Goal: Task Accomplishment & Management: Use online tool/utility

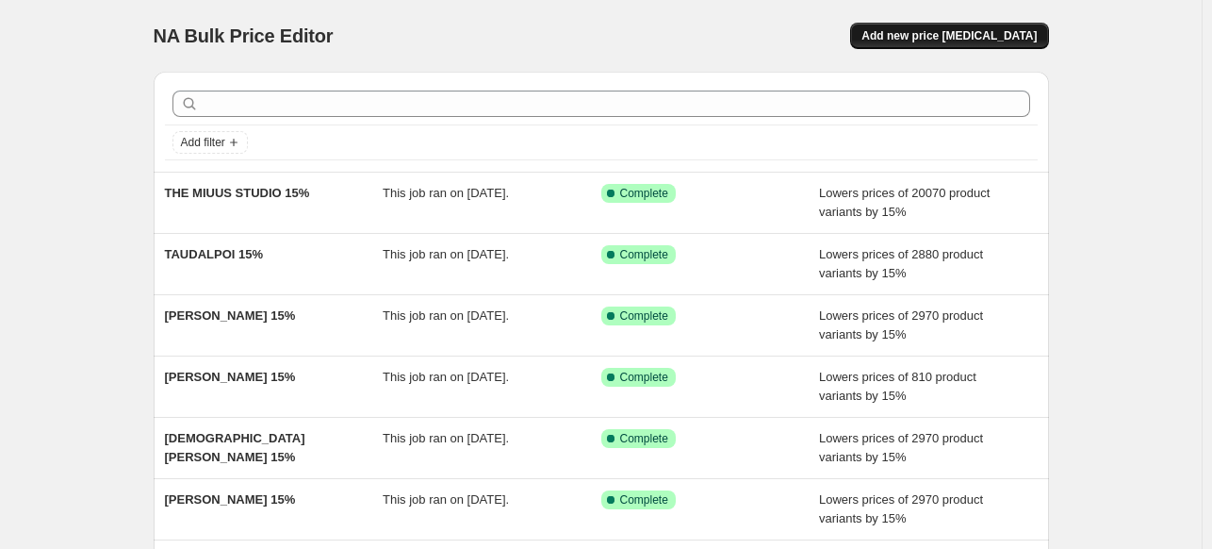
click at [934, 38] on span "Add new price [MEDICAL_DATA]" at bounding box center [949, 35] width 175 height 15
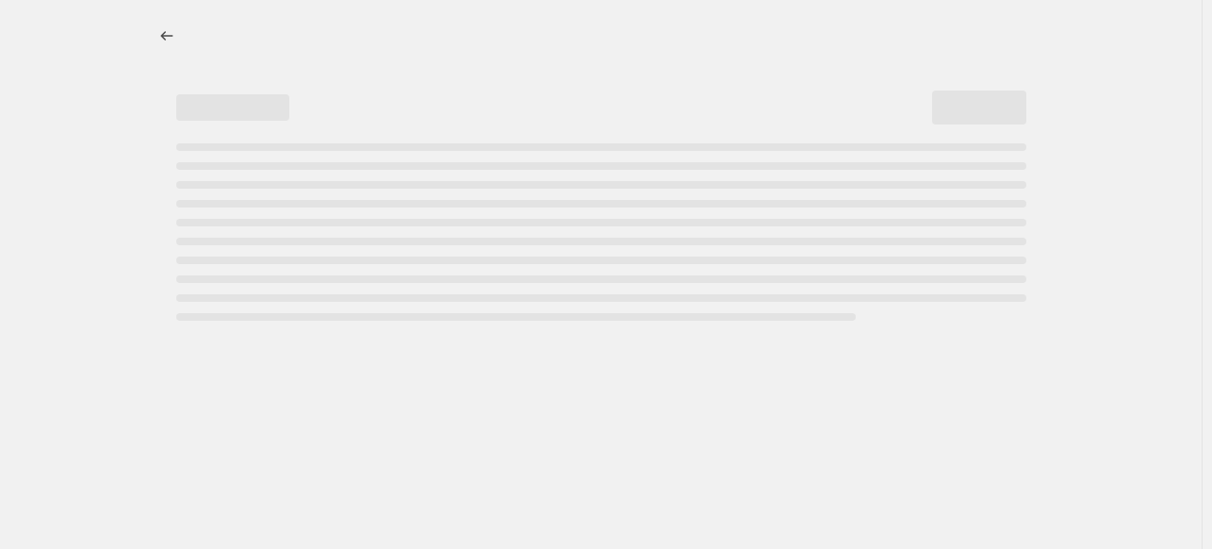
select select "percentage"
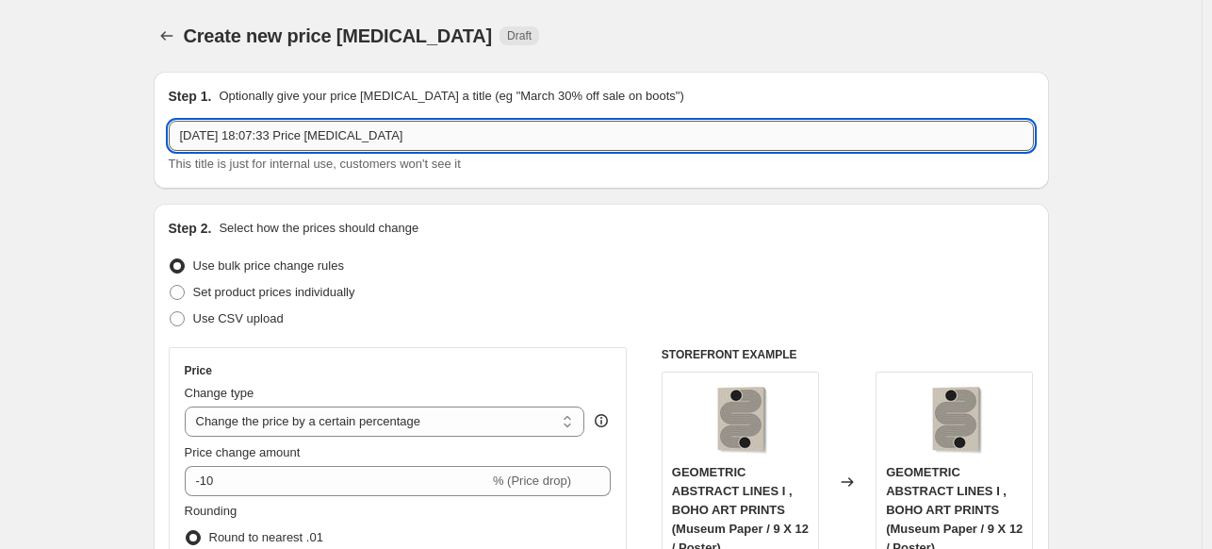
click at [587, 133] on input "[DATE] 18:07:33 Price [MEDICAL_DATA]" at bounding box center [602, 136] width 866 height 30
paste input "[PERSON_NAME]"
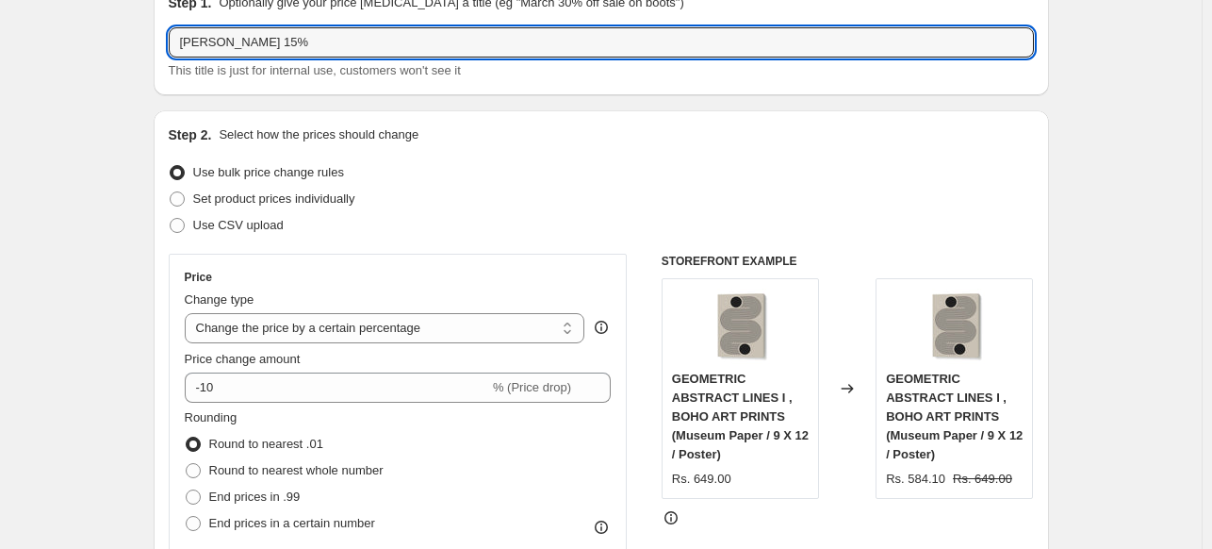
scroll to position [94, 0]
type input "[PERSON_NAME] 15%"
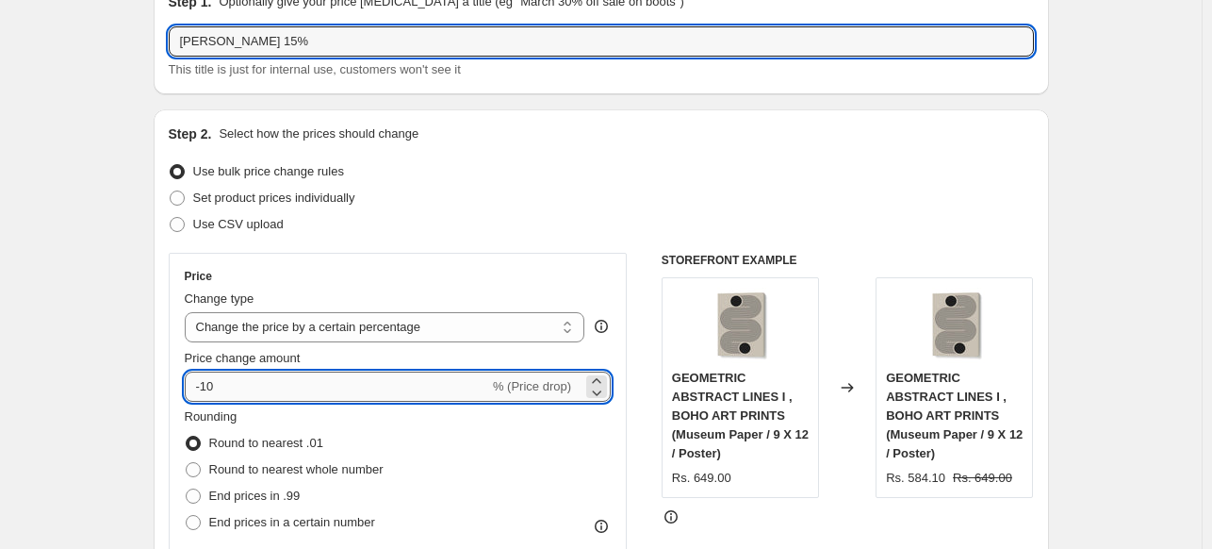
click at [257, 385] on input "-10" at bounding box center [337, 386] width 305 height 30
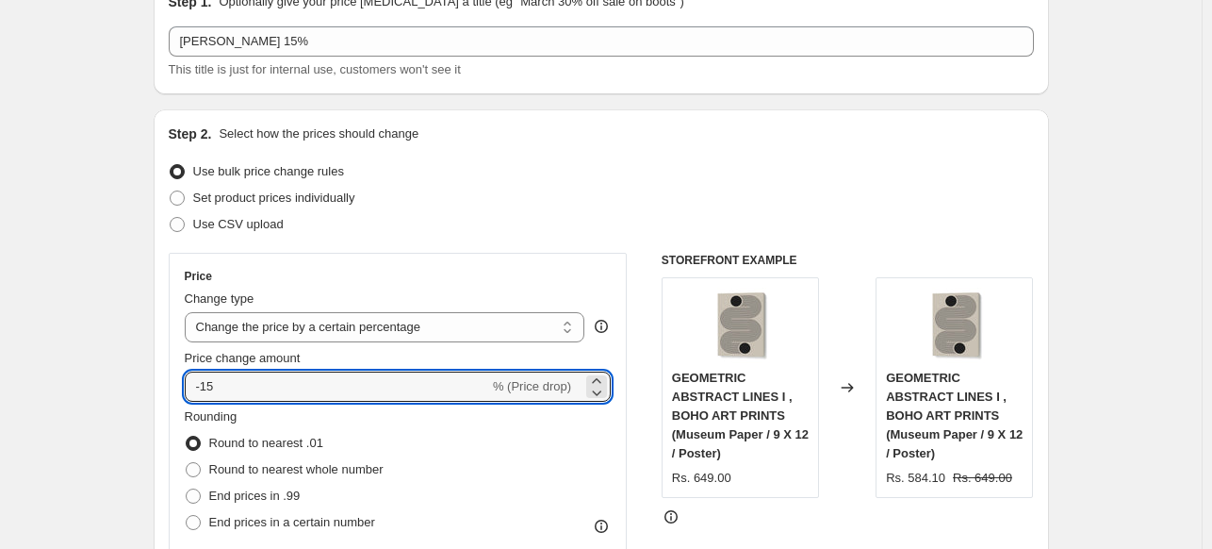
type input "-15"
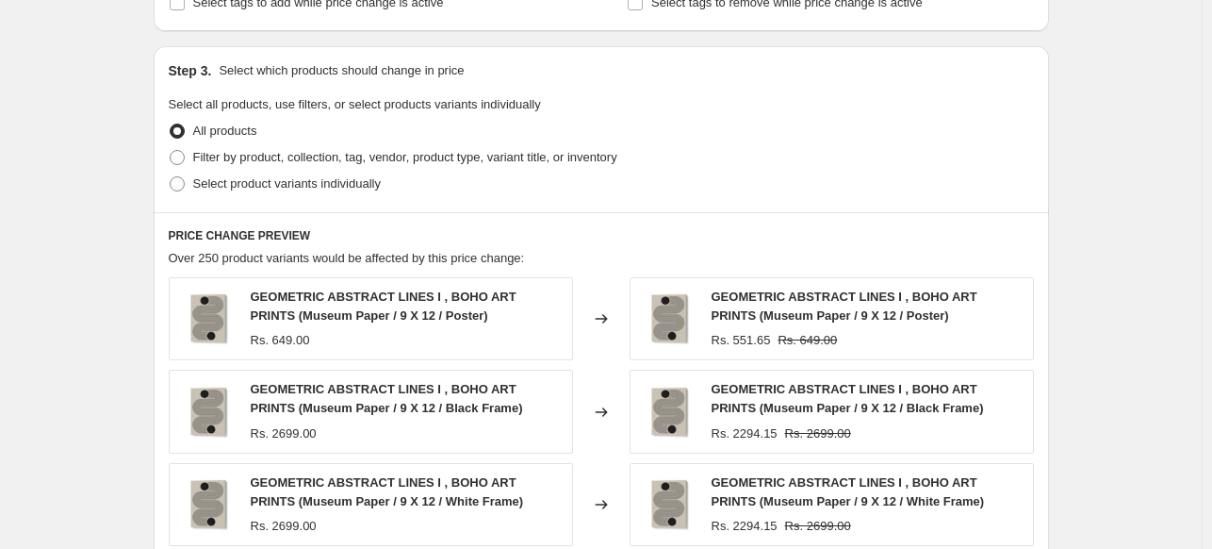
scroll to position [849, 0]
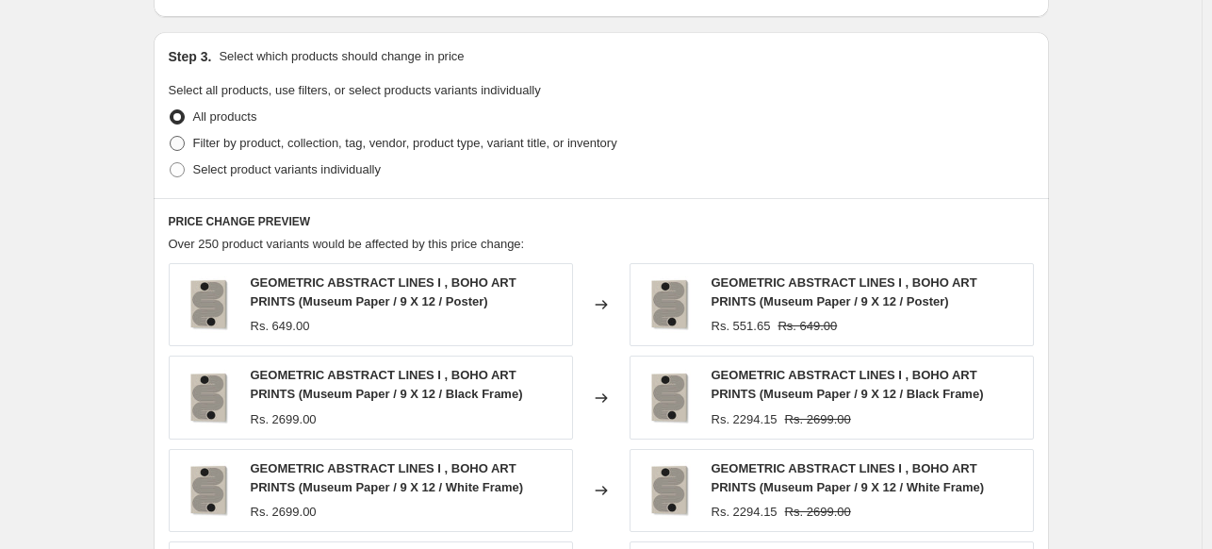
click at [253, 146] on span "Filter by product, collection, tag, vendor, product type, variant title, or inv…" at bounding box center [405, 143] width 424 height 14
click at [171, 137] on input "Filter by product, collection, tag, vendor, product type, variant title, or inv…" at bounding box center [170, 136] width 1 height 1
radio input "true"
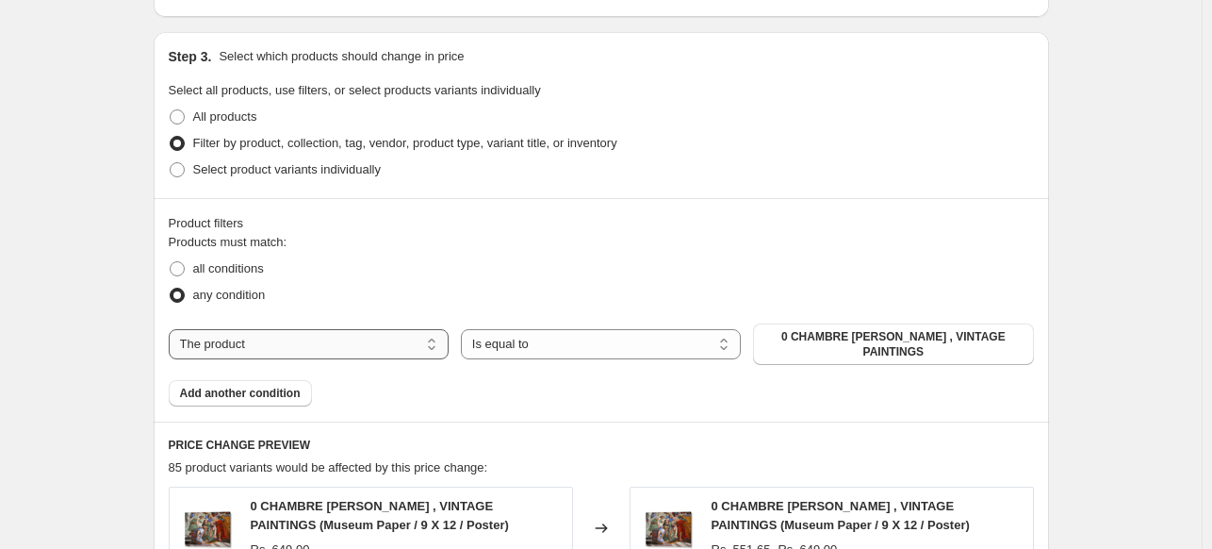
click at [378, 351] on select "The product The product's collection The product's tag The product's vendor The…" at bounding box center [309, 344] width 280 height 30
select select "collection"
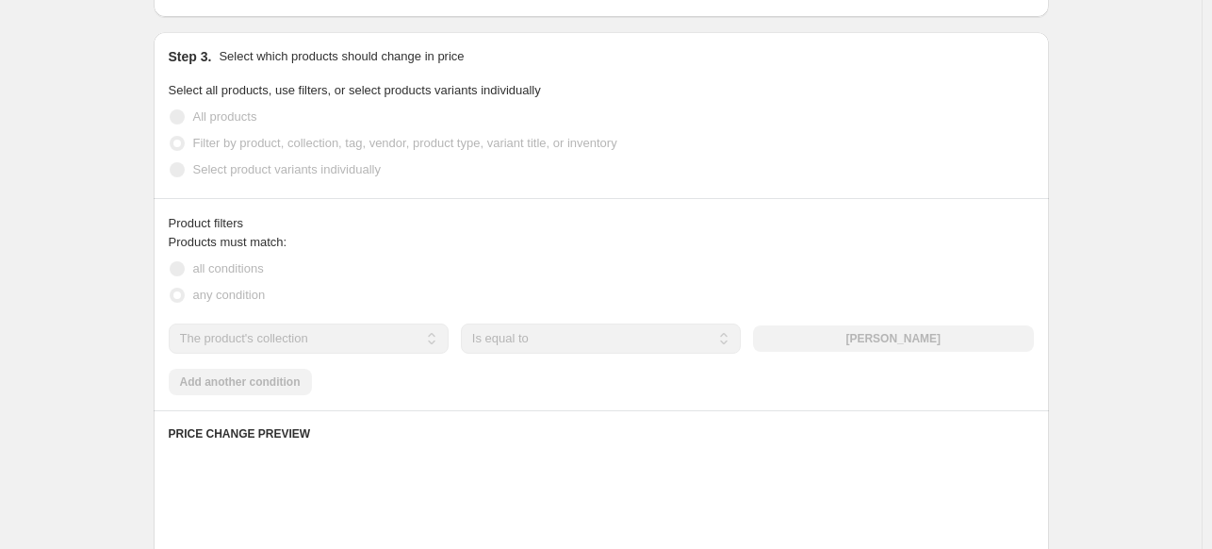
scroll to position [943, 0]
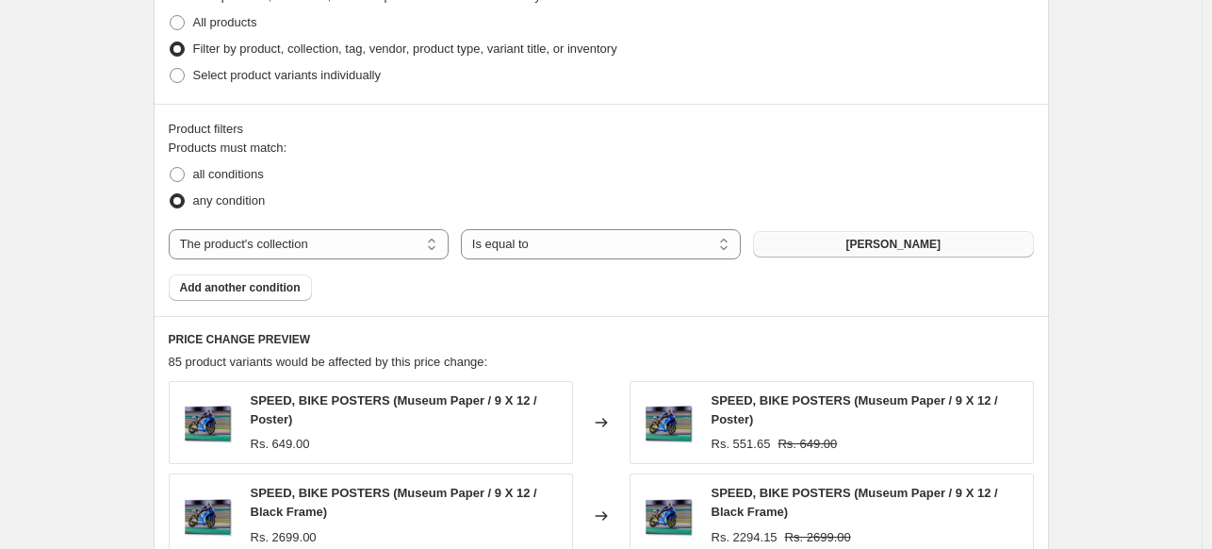
click at [912, 243] on span "[PERSON_NAME]" at bounding box center [893, 244] width 95 height 15
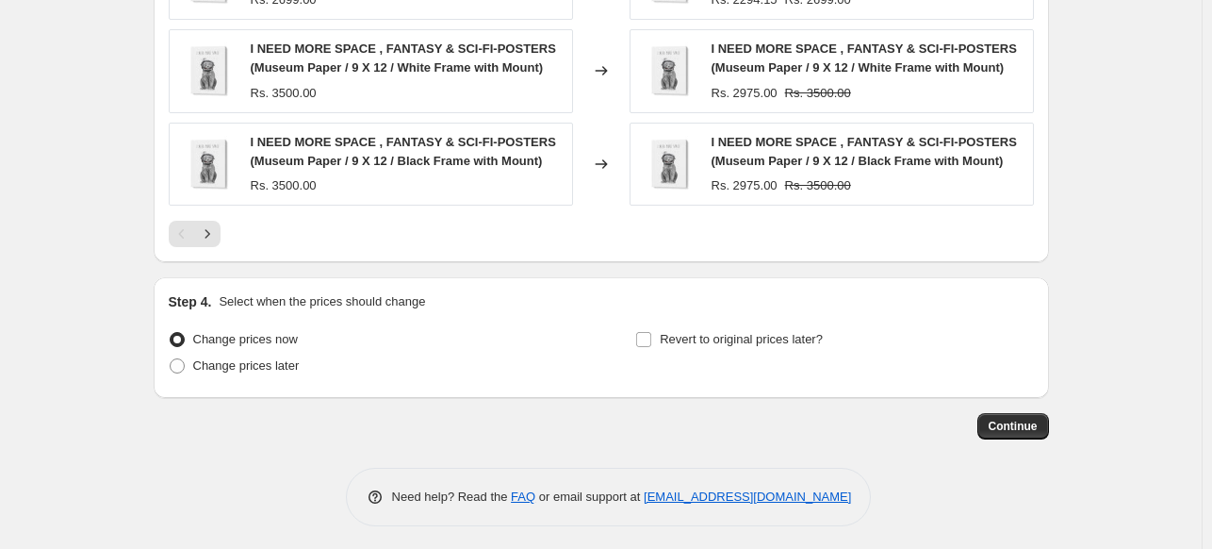
scroll to position [1576, 0]
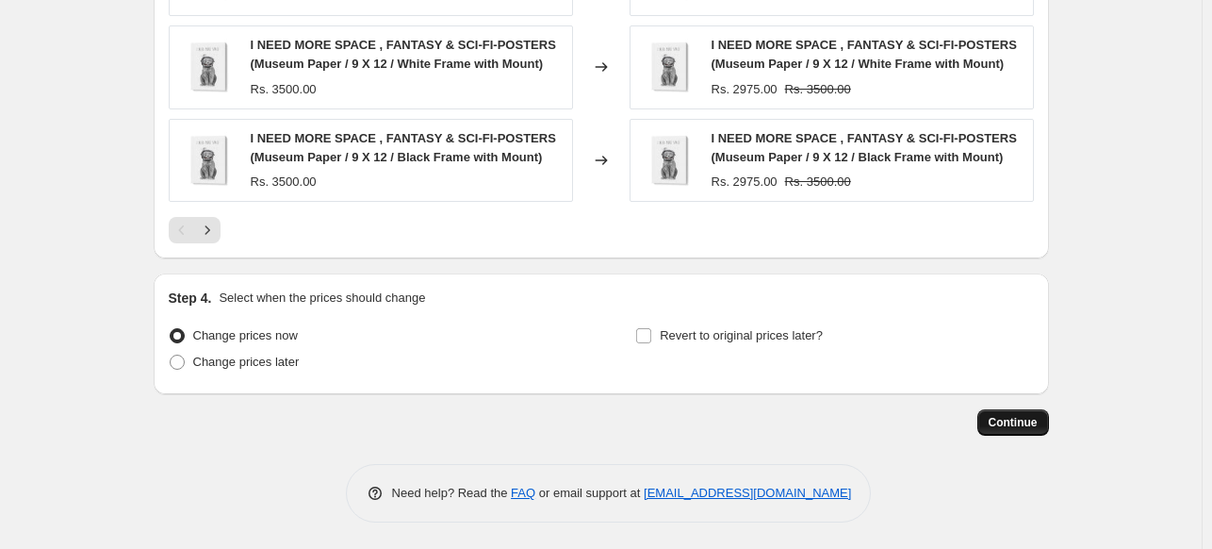
click at [998, 425] on span "Continue" at bounding box center [1013, 422] width 49 height 15
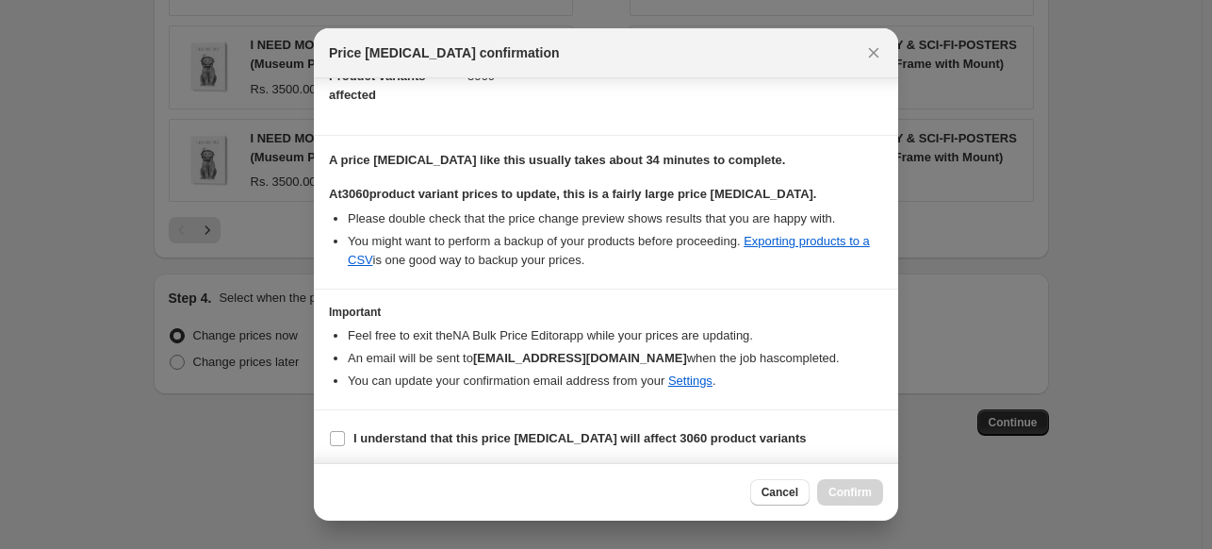
scroll to position [230, 0]
click at [571, 428] on span "I understand that this price [MEDICAL_DATA] will affect 3060 product variants" at bounding box center [580, 437] width 453 height 19
click at [345, 430] on input "I understand that this price [MEDICAL_DATA] will affect 3060 product variants" at bounding box center [337, 437] width 15 height 15
checkbox input "true"
click at [847, 492] on span "Confirm" at bounding box center [850, 492] width 43 height 15
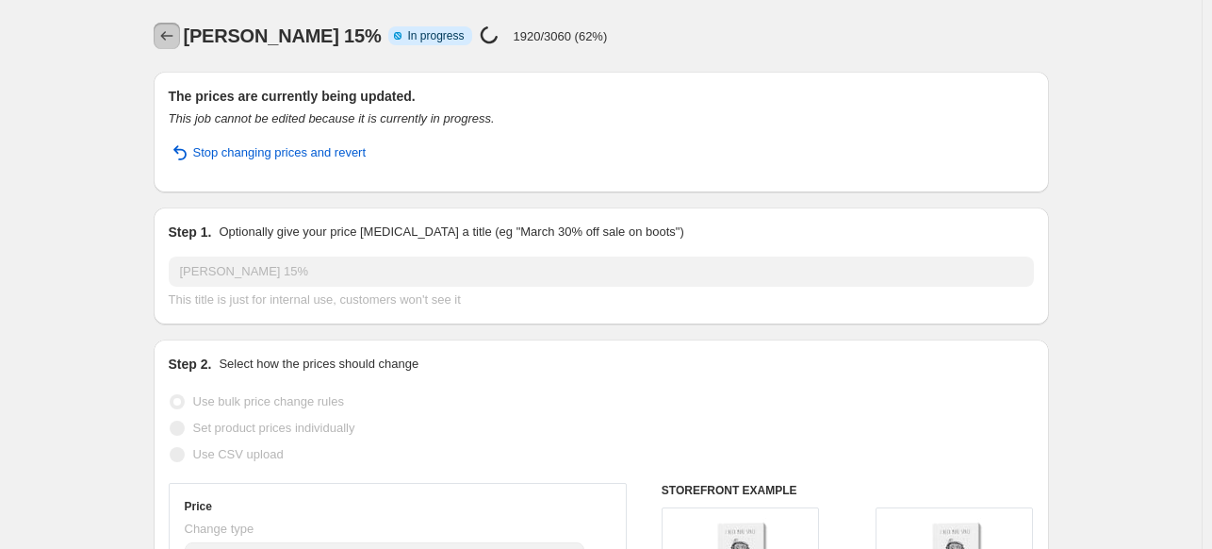
click at [176, 41] on icon "Price change jobs" at bounding box center [166, 35] width 19 height 19
